Goal: Communication & Community: Answer question/provide support

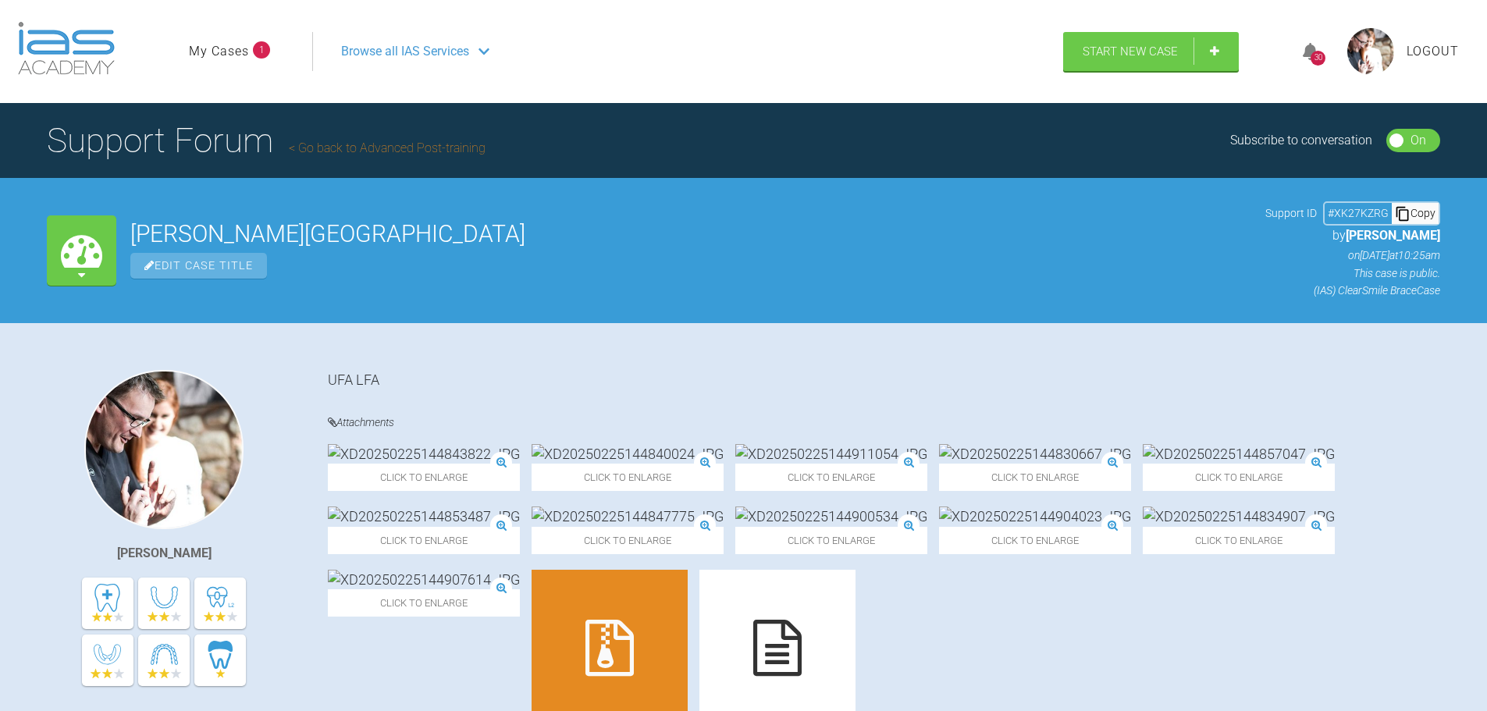
click at [212, 46] on link "My Cases" at bounding box center [219, 51] width 60 height 20
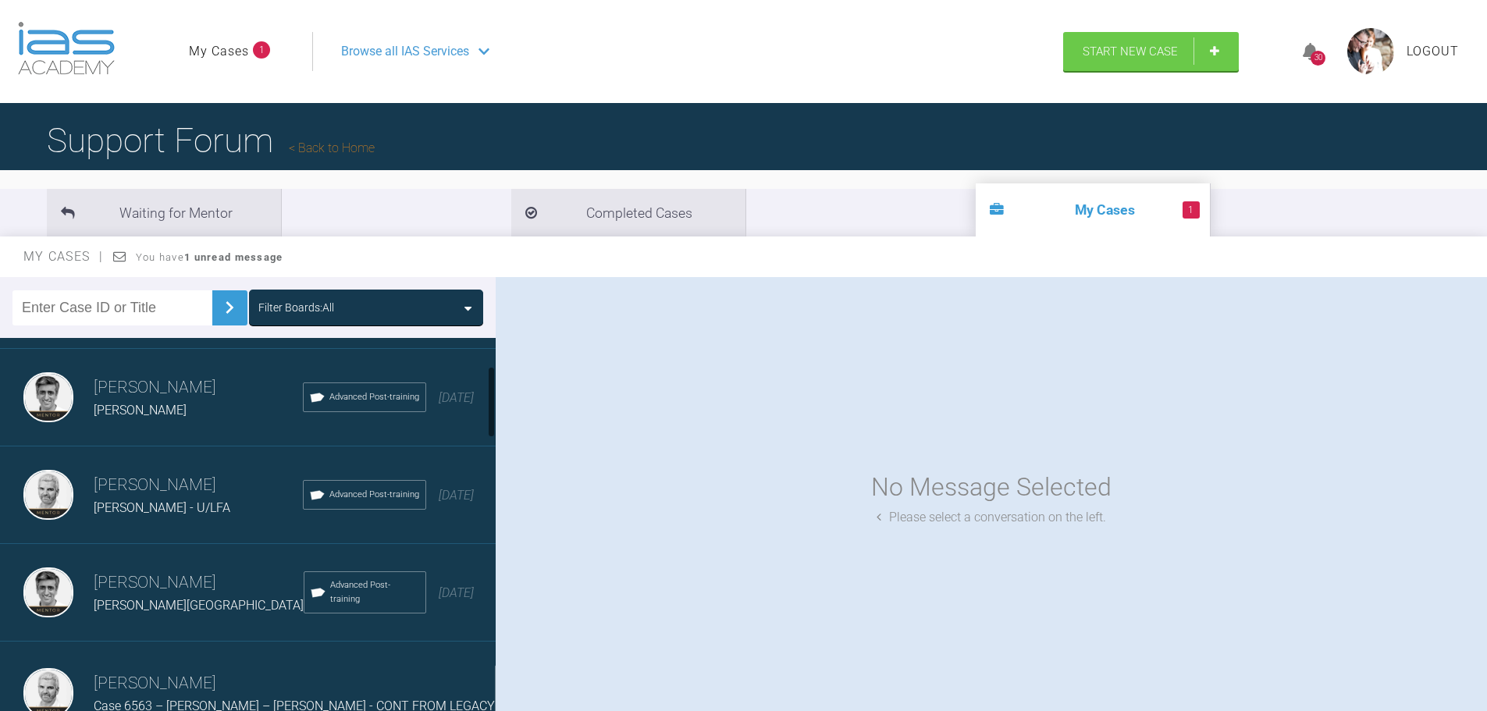
scroll to position [234, 0]
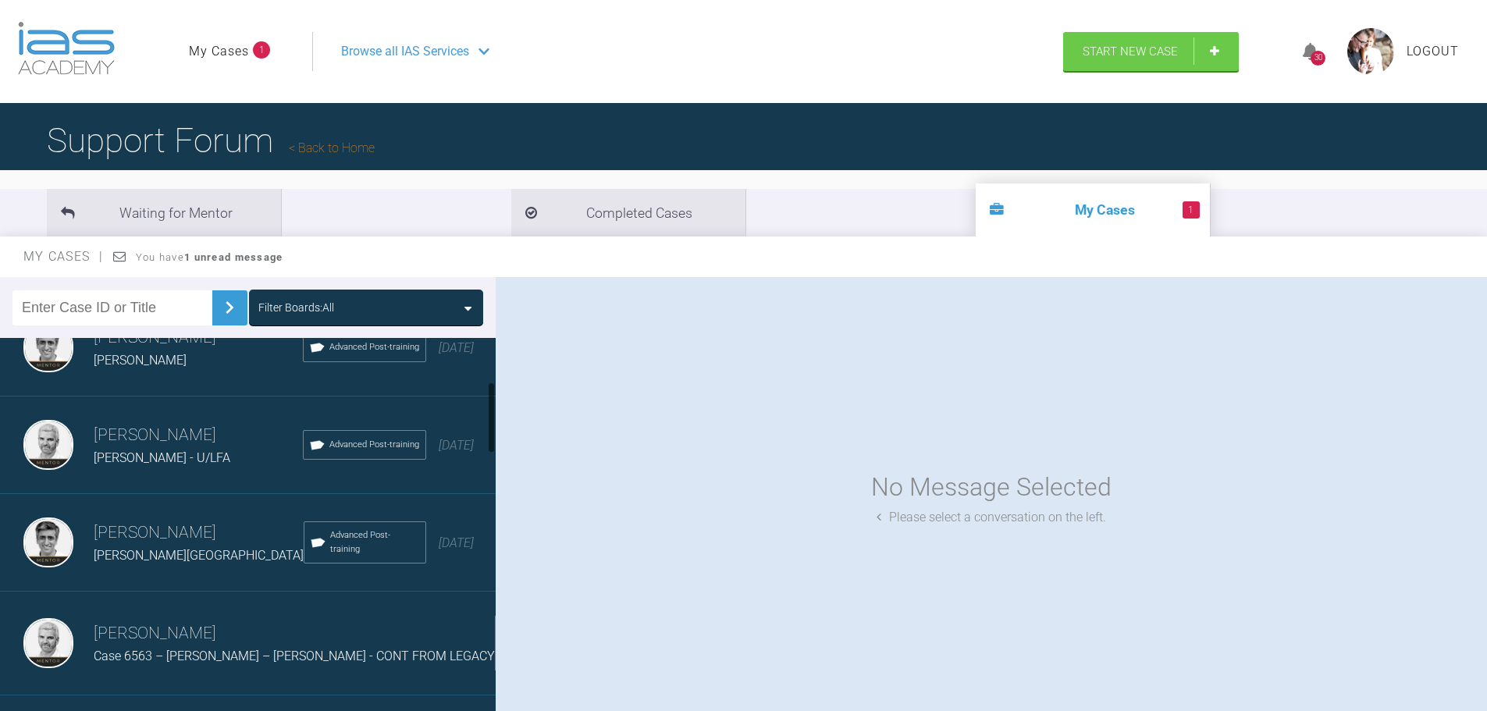
click at [149, 451] on span "[PERSON_NAME] - U/LFA" at bounding box center [162, 457] width 137 height 15
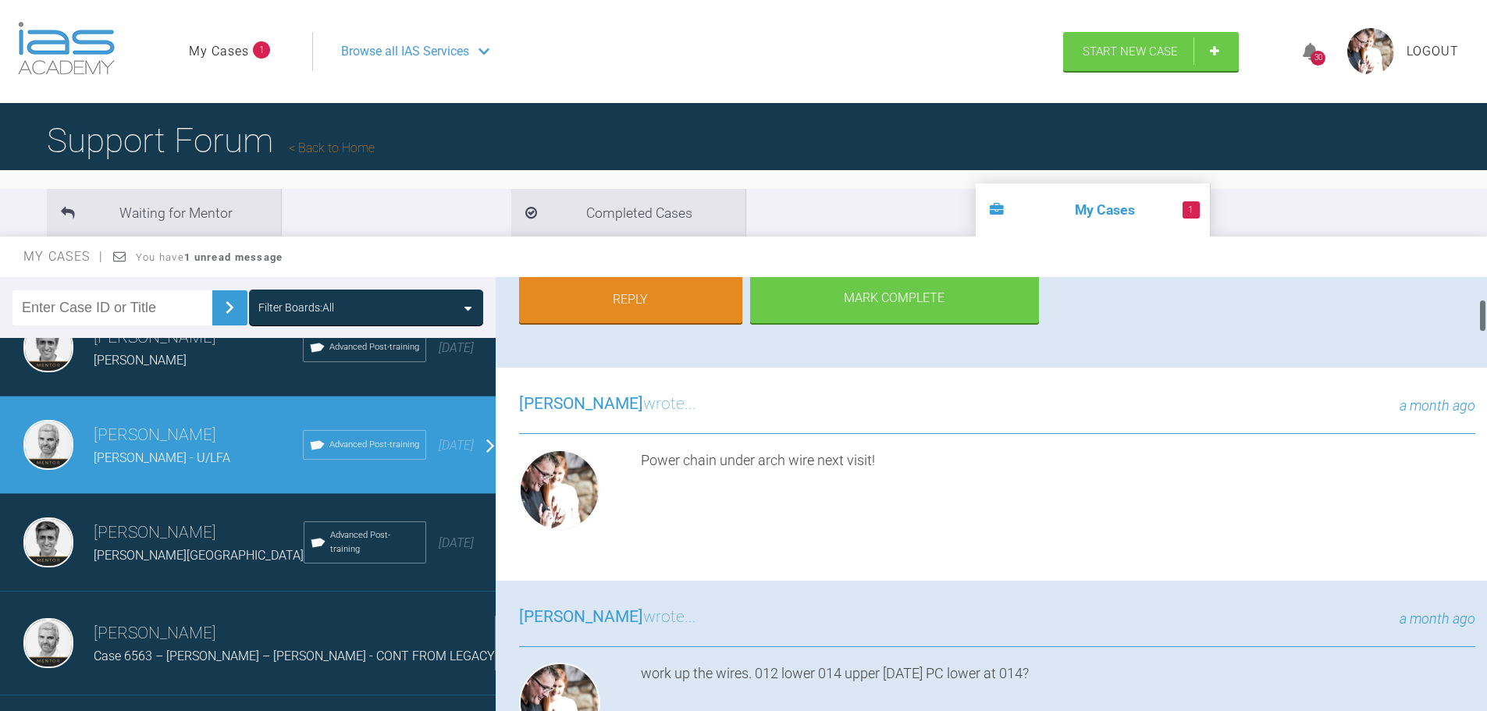
scroll to position [0, 0]
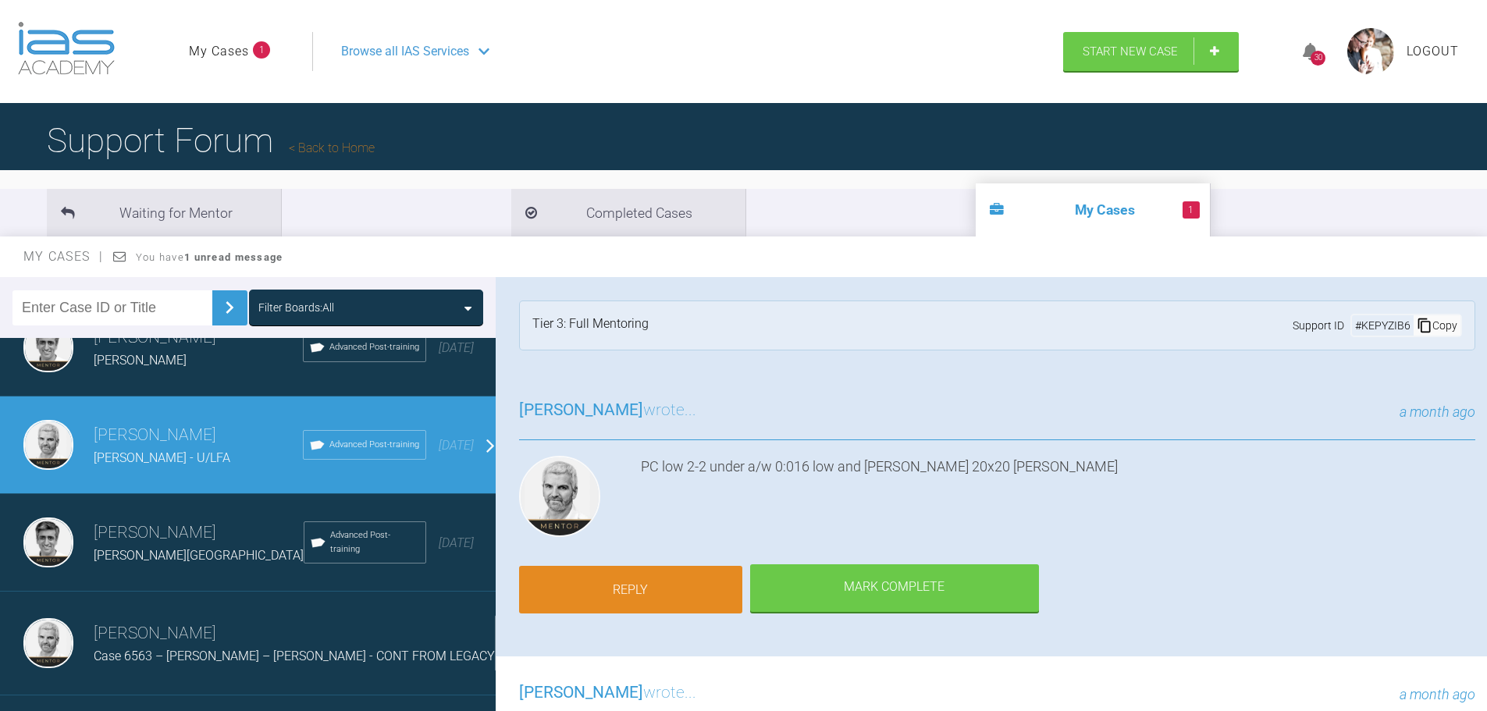
click at [621, 580] on link "Reply" at bounding box center [630, 590] width 223 height 48
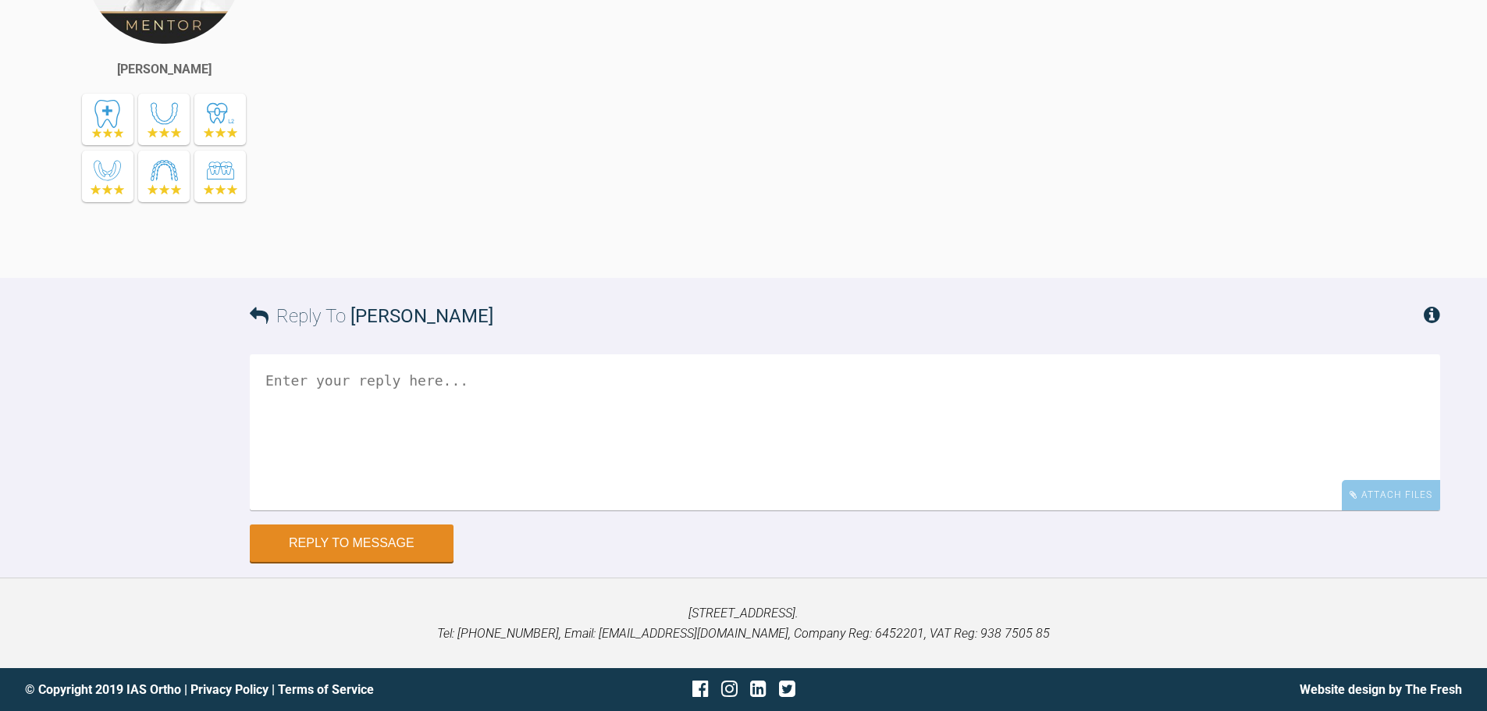
scroll to position [10466, 0]
click at [1401, 491] on div "Attach Files" at bounding box center [1391, 495] width 98 height 30
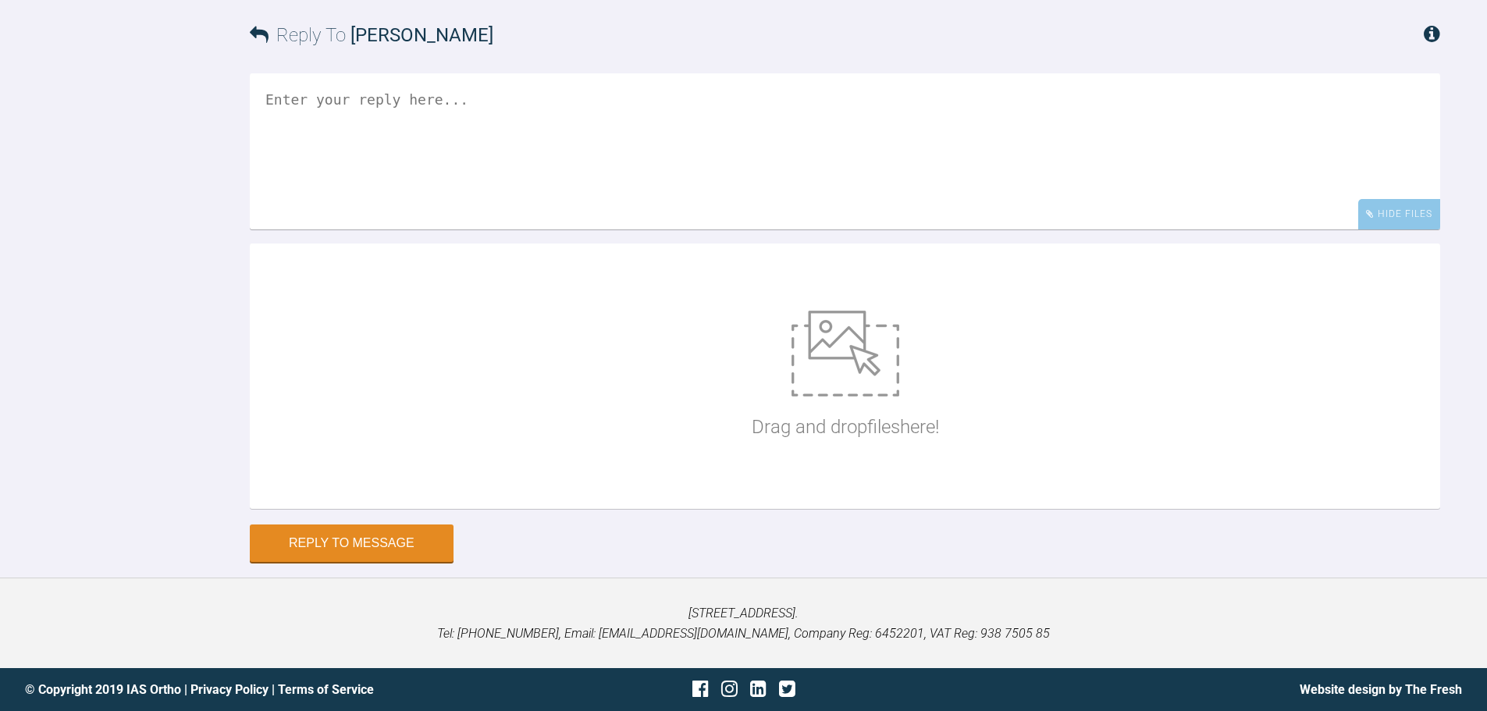
scroll to position [10747, 0]
click at [878, 383] on img at bounding box center [846, 354] width 108 height 86
type input "C:\fakepath\P9150001.JPG"
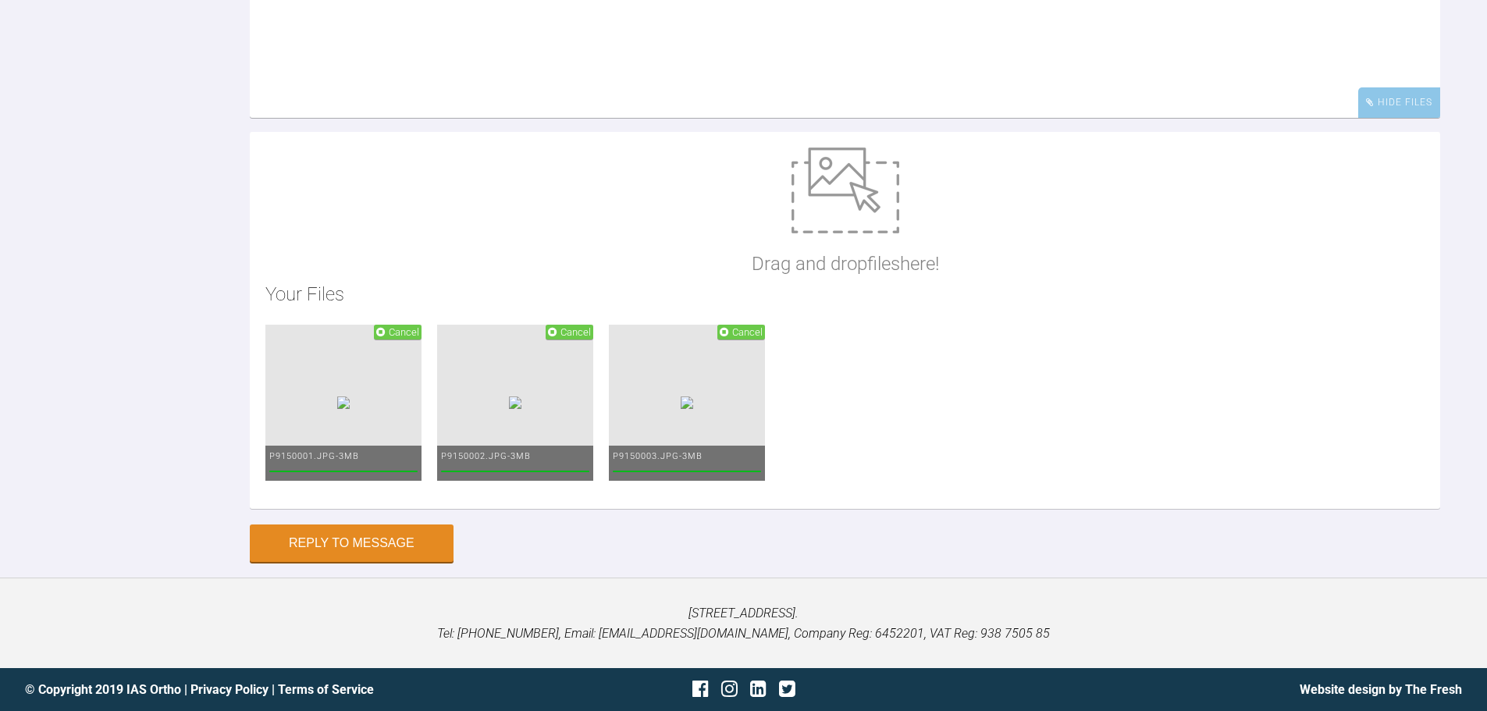
scroll to position [10859, 0]
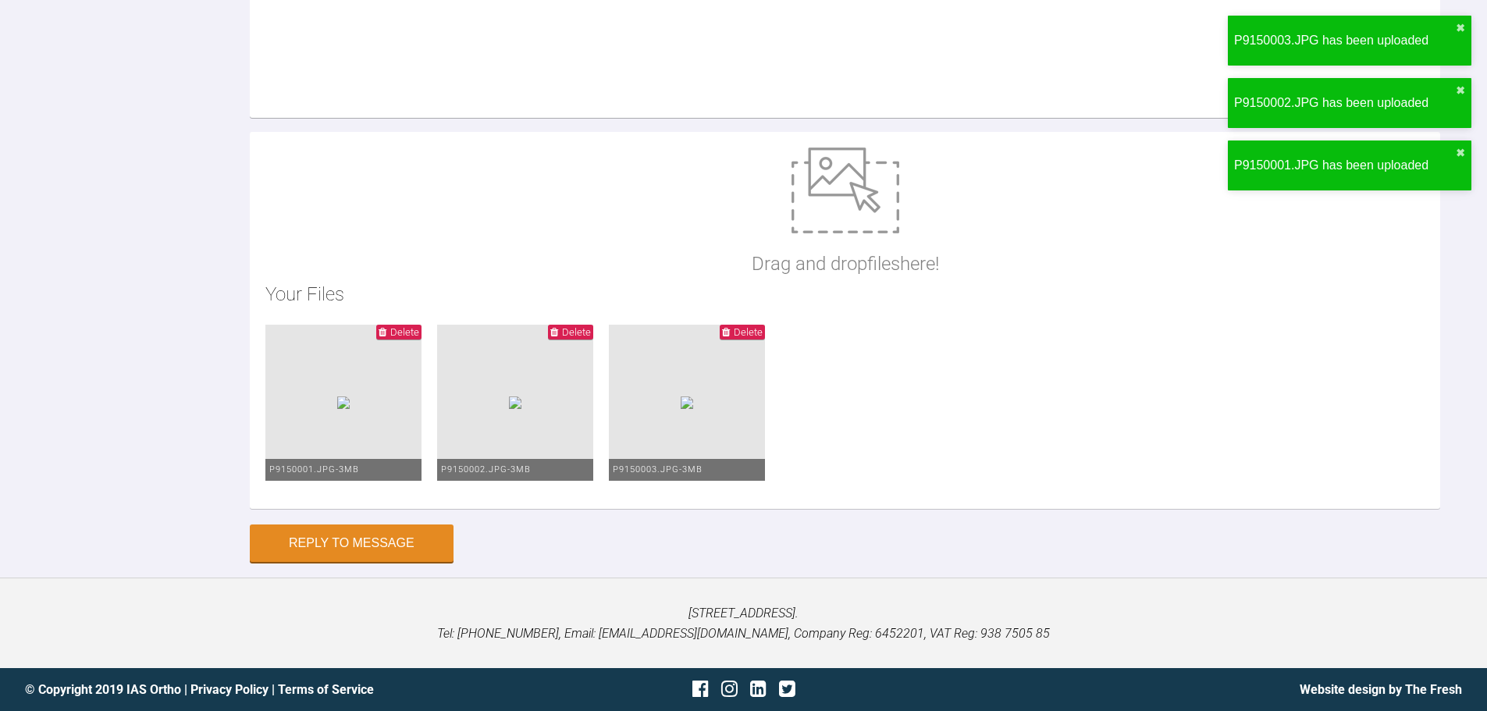
click at [817, 203] on img at bounding box center [846, 191] width 108 height 86
type input "C:\fakepath\P9150004.JPG"
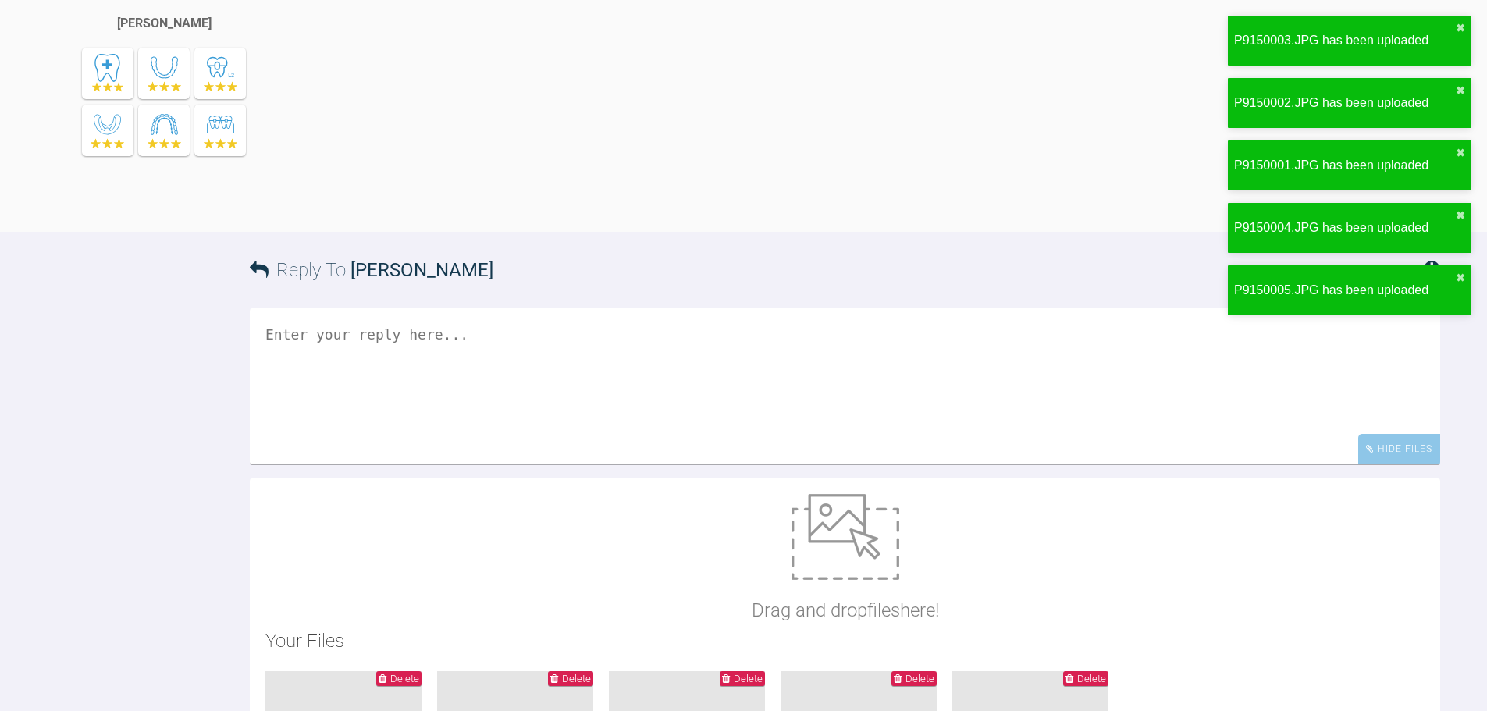
scroll to position [10702, 0]
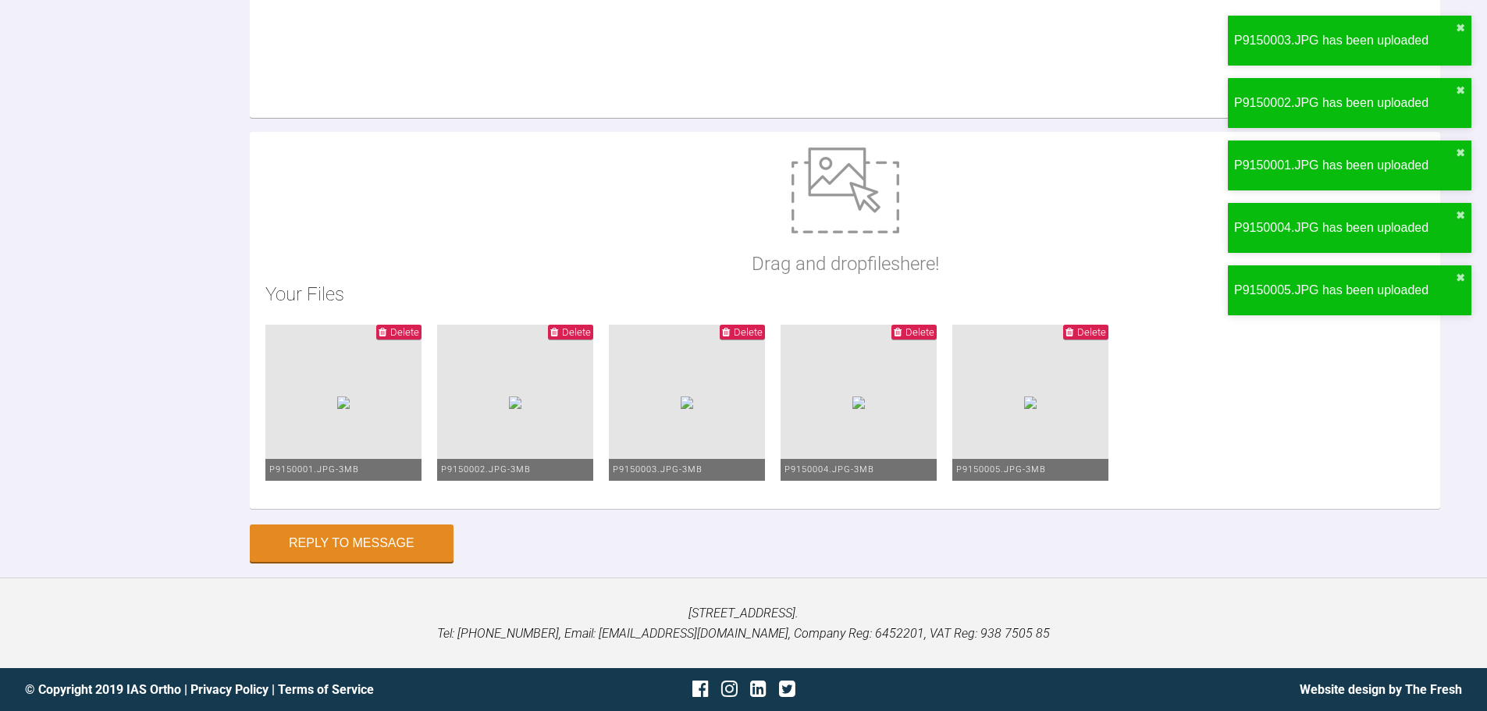
click at [369, 118] on textarea at bounding box center [845, 40] width 1191 height 156
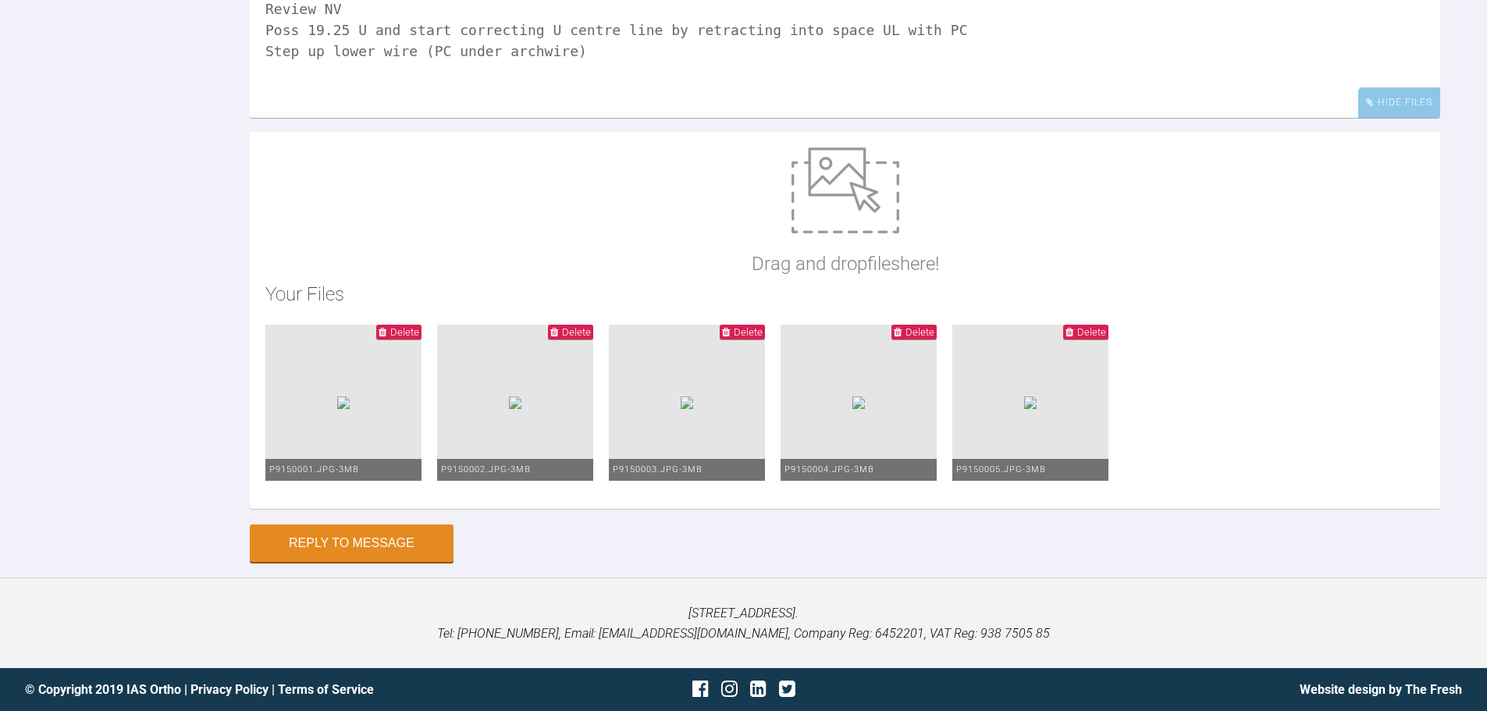
drag, startPoint x: 297, startPoint y: 146, endPoint x: 245, endPoint y: 145, distance: 51.5
click at [245, 145] on div "Reply To [PERSON_NAME] So tender lower central mobile millers indext 2. So I st…" at bounding box center [743, 223] width 1487 height 677
click at [590, 118] on textarea "Tender lower central mobile millers indext 2. So I stablised with wire and PC o…" at bounding box center [845, 40] width 1191 height 156
drag, startPoint x: 294, startPoint y: 190, endPoint x: 263, endPoint y: 179, distance: 33.1
click at [263, 118] on textarea "Tender lower central mobile millers index 2. So I stablised with wire and PC ov…" at bounding box center [845, 40] width 1191 height 156
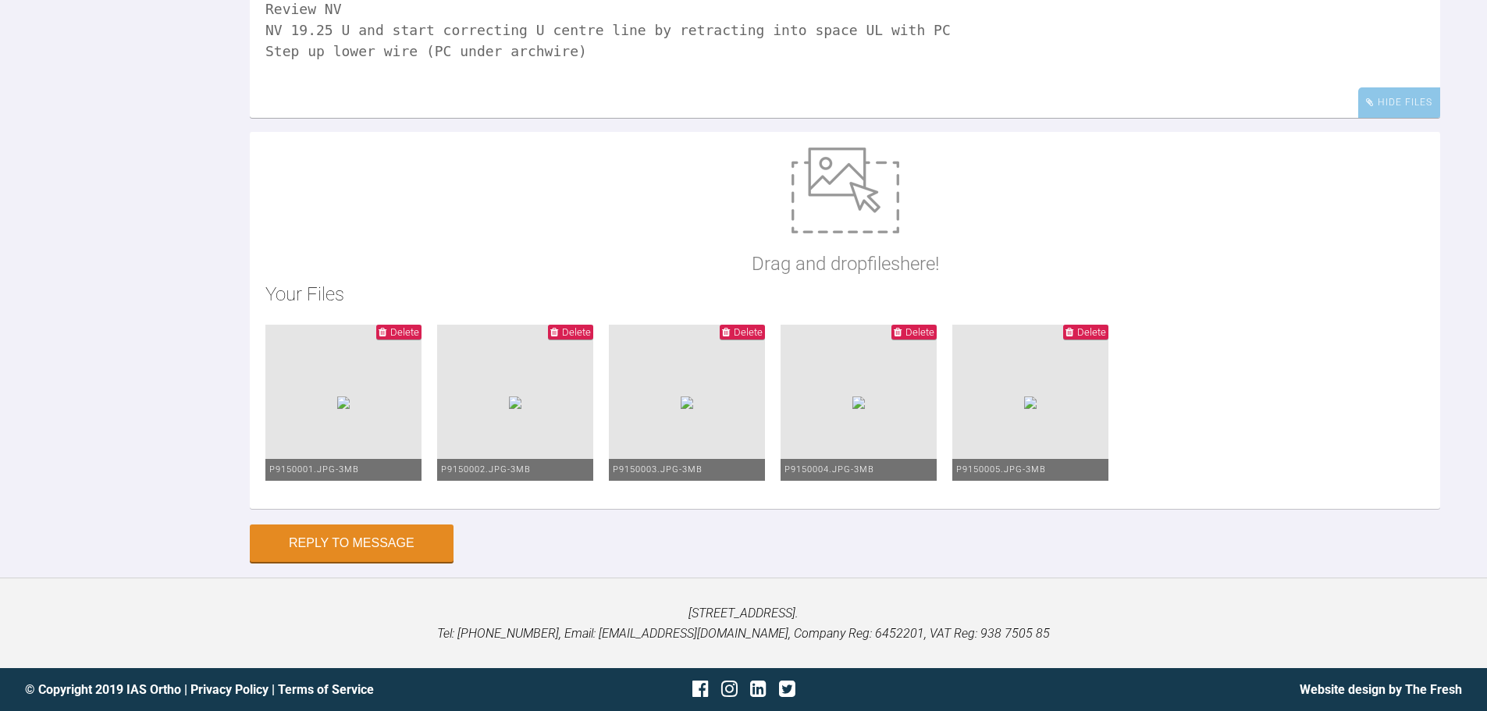
scroll to position [10859, 0]
type textarea "Tender lower central mobile millers index 2. So I stablised with wire and PC ov…"
click at [397, 555] on button "Reply to Message" at bounding box center [352, 544] width 204 height 37
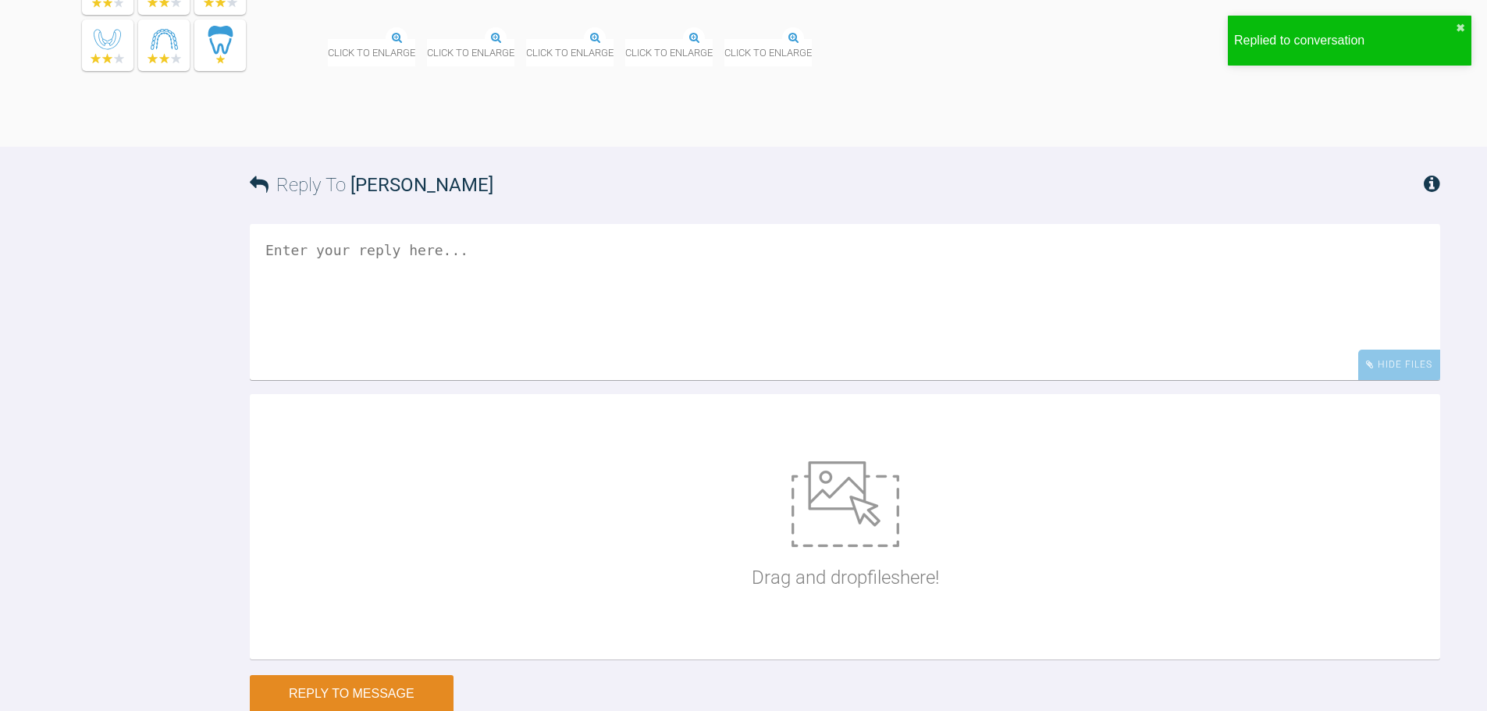
scroll to position [10909, 0]
